Goal: Task Accomplishment & Management: Manage account settings

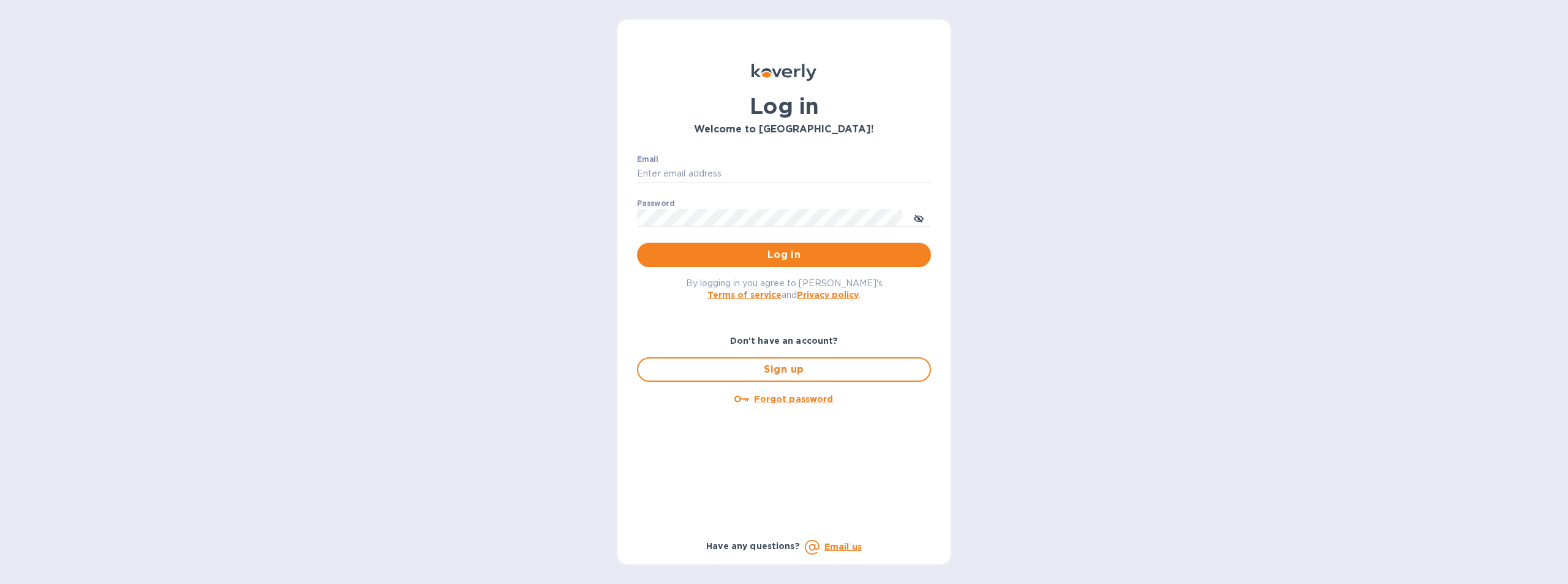
type input "cmendez@bluelinecontainers.com"
click at [1096, 282] on div "Log in Welcome to Koverly! Email cmendez@bluelinecontainers.com ​ Password ​ Lo…" at bounding box center [784, 292] width 1568 height 584
click at [791, 252] on span "Log in" at bounding box center [784, 255] width 275 height 15
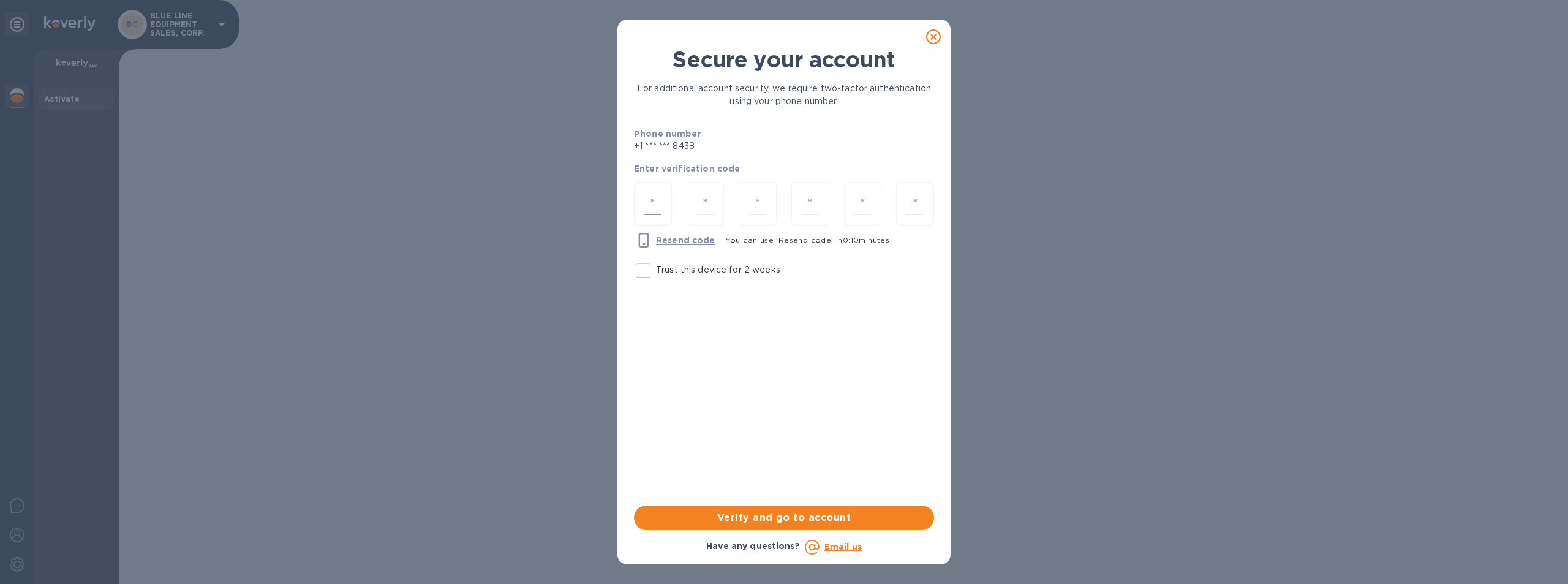
click at [656, 198] on input "number" at bounding box center [653, 204] width 17 height 23
type input "4"
type input "9"
type input "0"
type input "9"
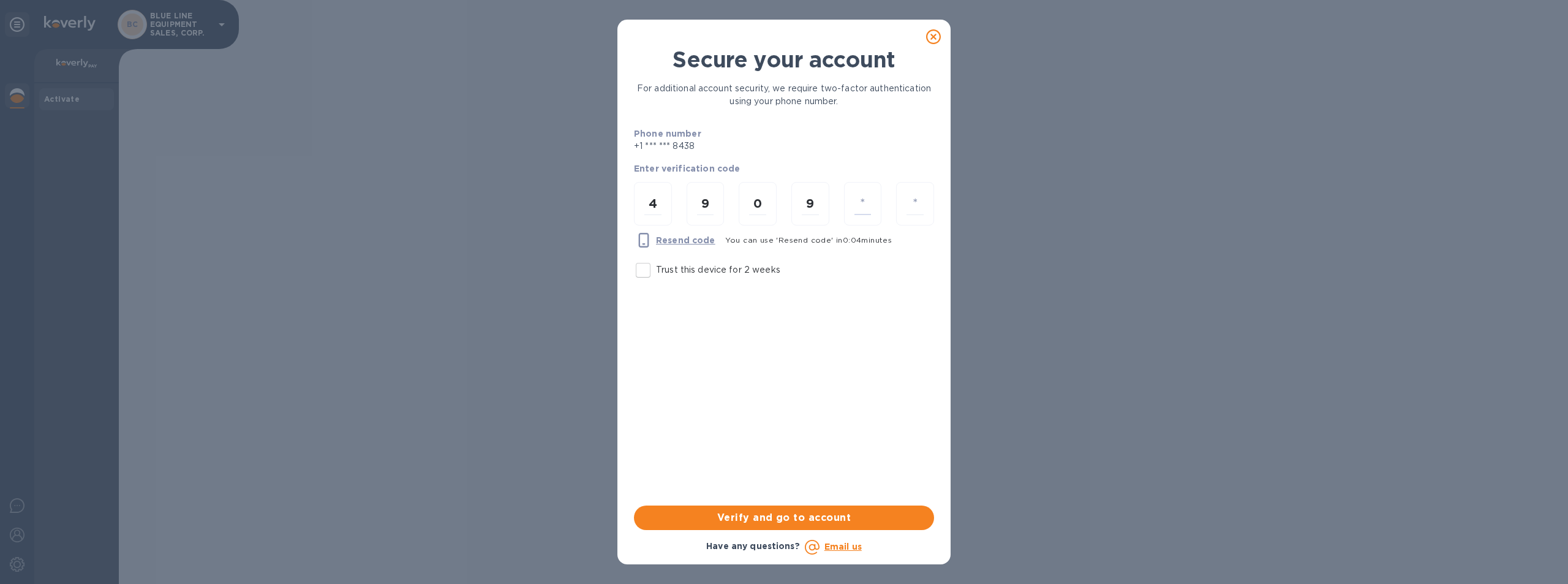
type input "2"
type input "9"
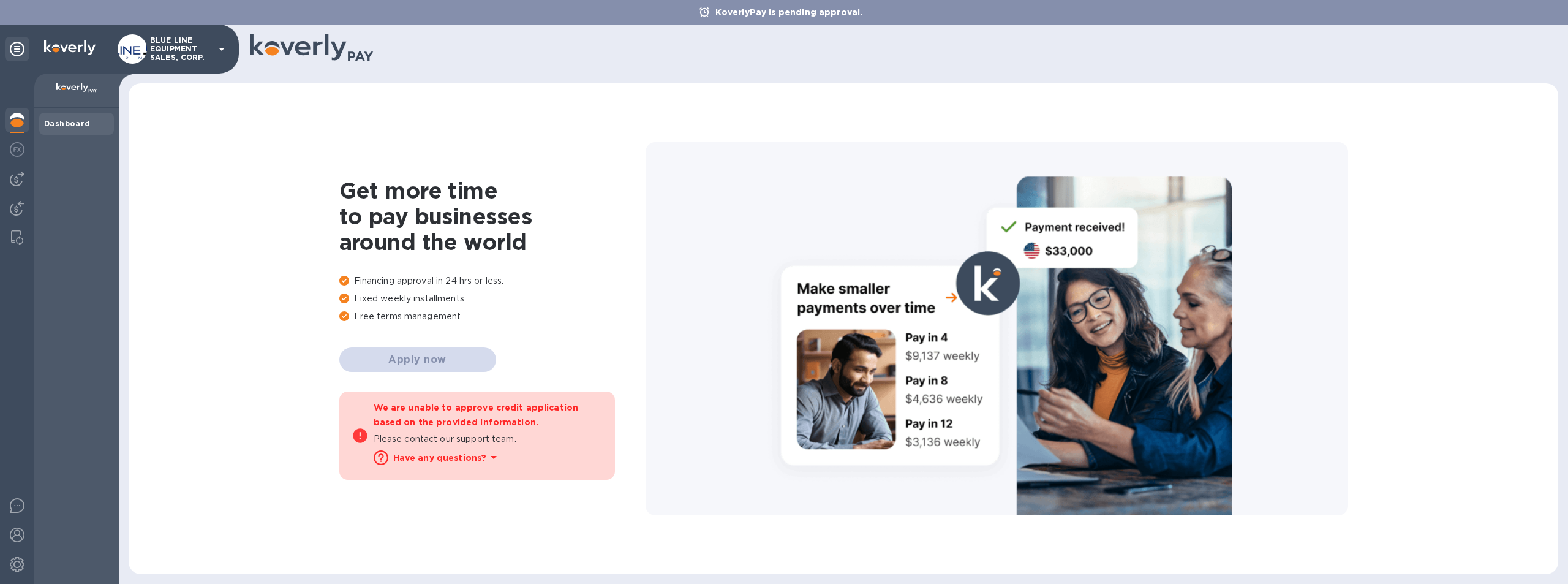
click at [180, 50] on p "BLUE LINE EQUIPMENT SALES, CORP." at bounding box center [180, 49] width 62 height 26
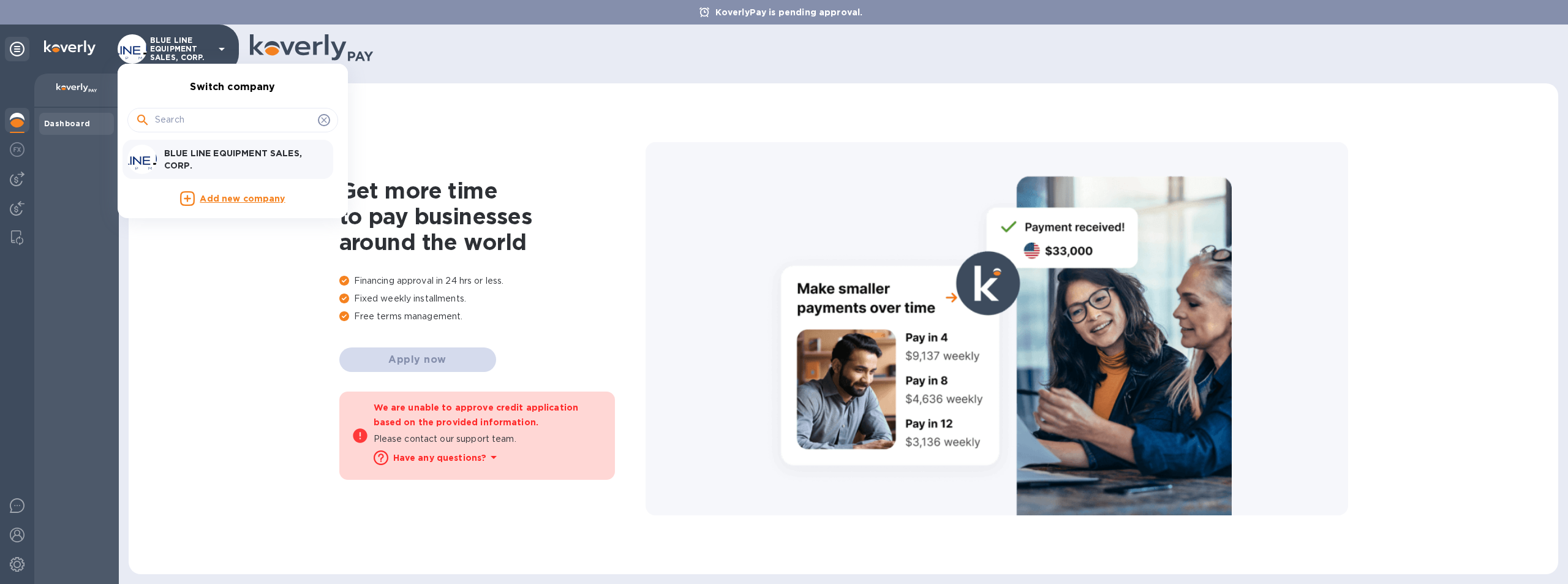
click at [233, 151] on p "BLUE LINE EQUIPMENT SALES, CORP." at bounding box center [241, 159] width 154 height 25
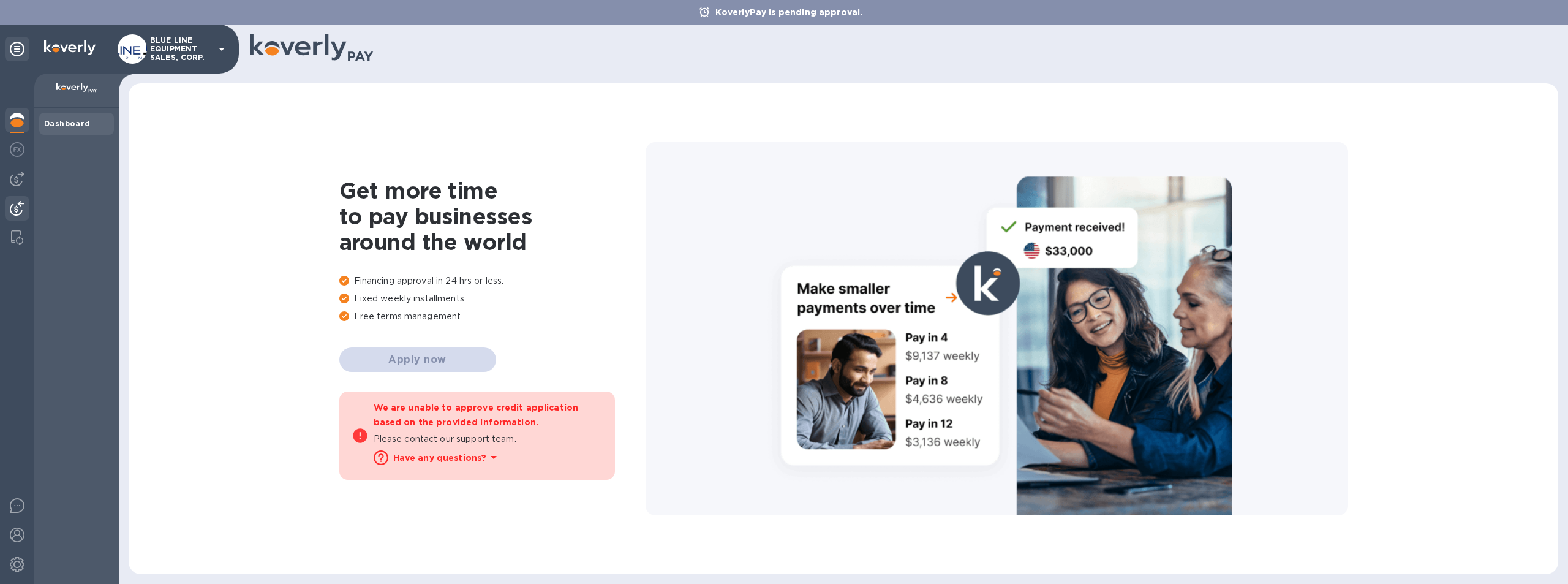
click at [14, 205] on img at bounding box center [17, 209] width 15 height 15
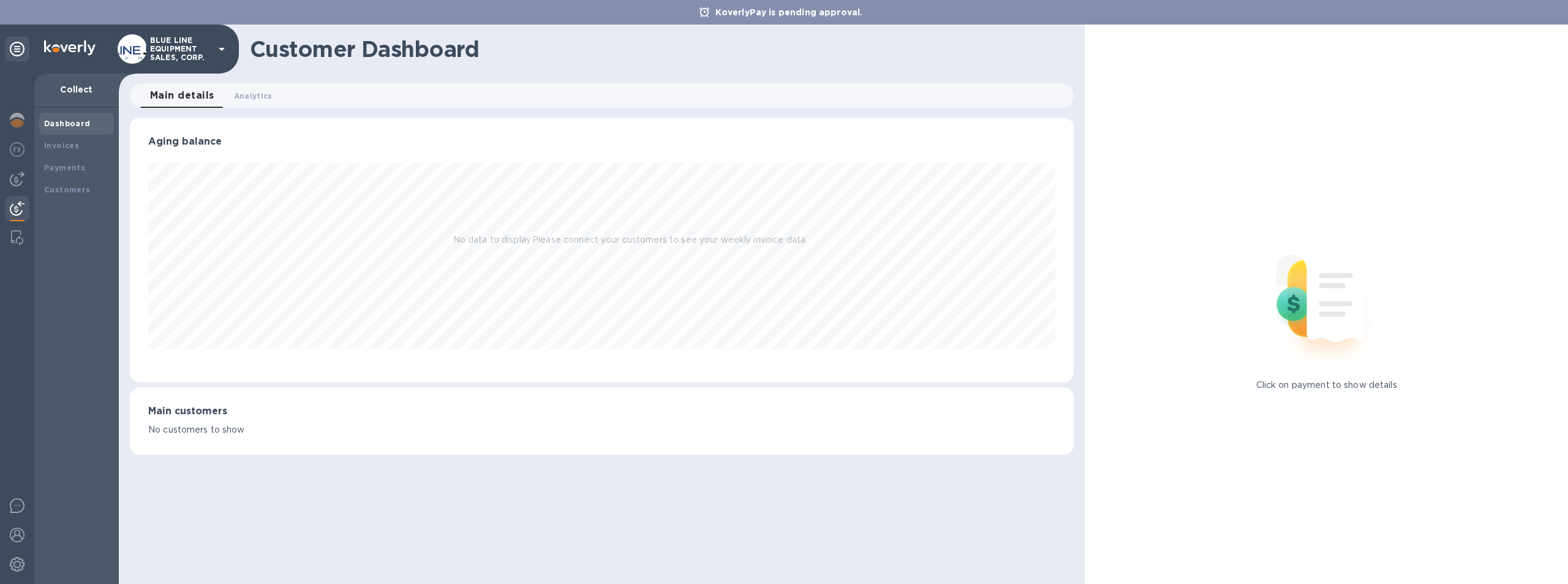
scroll to position [265, 944]
click at [69, 162] on div "Payments" at bounding box center [76, 168] width 65 height 13
